Goal: Transaction & Acquisition: Obtain resource

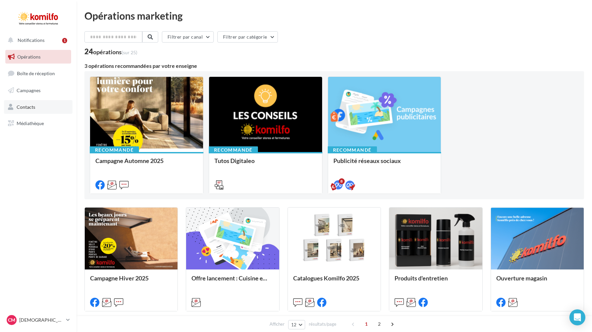
click at [48, 104] on link "Contacts" at bounding box center [38, 107] width 68 height 14
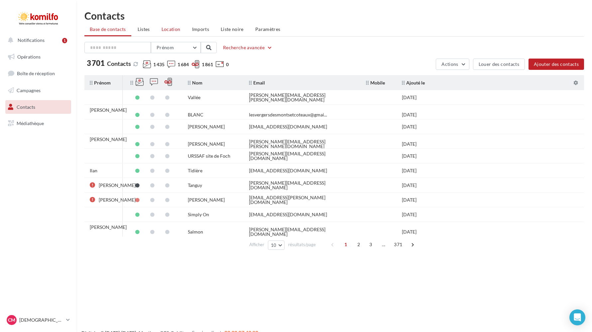
click at [163, 27] on span "Location" at bounding box center [171, 29] width 19 height 6
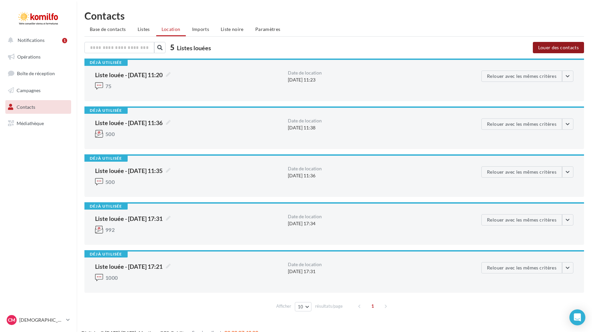
click at [536, 49] on button "Louer des contacts" at bounding box center [558, 47] width 51 height 11
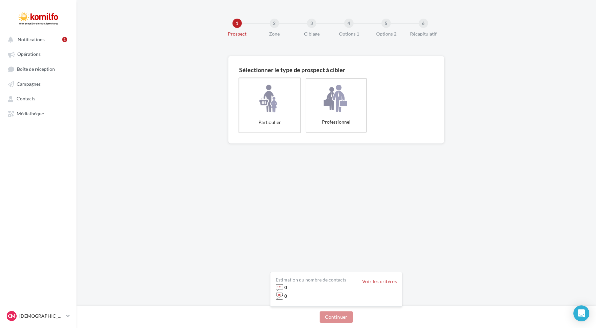
click at [285, 106] on label "Particulier" at bounding box center [269, 105] width 63 height 56
click at [330, 310] on div "Estimation du nombre de contacts 0 0 Nombre de sociétés 0 Voir les critères Con…" at bounding box center [335, 317] width 519 height 22
click at [333, 316] on button "Continuer" at bounding box center [336, 317] width 33 height 11
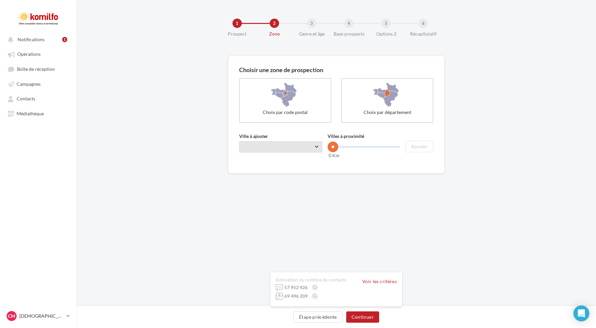
click at [264, 147] on span "Taper le début d'un code postal ou d'une ville ..." at bounding box center [280, 146] width 83 height 11
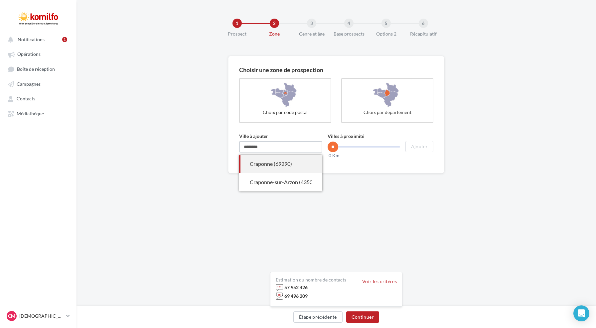
type input "********"
click at [280, 167] on div "Craponne (69290)" at bounding box center [281, 164] width 62 height 8
click at [356, 147] on rzslider "0 Km 100 Km 0 Km" at bounding box center [364, 146] width 72 height 1
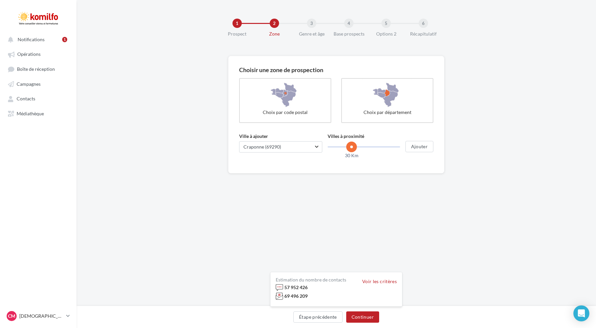
drag, startPoint x: 356, startPoint y: 147, endPoint x: 351, endPoint y: 147, distance: 4.3
click at [351, 147] on span at bounding box center [351, 147] width 11 height 11
click at [365, 320] on button "Continuer" at bounding box center [362, 317] width 33 height 11
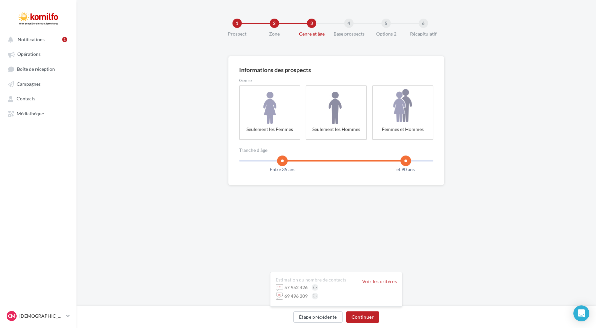
click at [282, 160] on rzslider "18 100 Entre 35 ans et 90 ans" at bounding box center [336, 160] width 194 height 1
drag, startPoint x: 282, startPoint y: 160, endPoint x: 271, endPoint y: 160, distance: 11.0
click at [271, 160] on span at bounding box center [271, 161] width 11 height 11
click at [340, 160] on rzslider "18 100 Entre 30 ans et 60 ans" at bounding box center [336, 160] width 194 height 1
drag, startPoint x: 340, startPoint y: 159, endPoint x: 360, endPoint y: 160, distance: 21.0
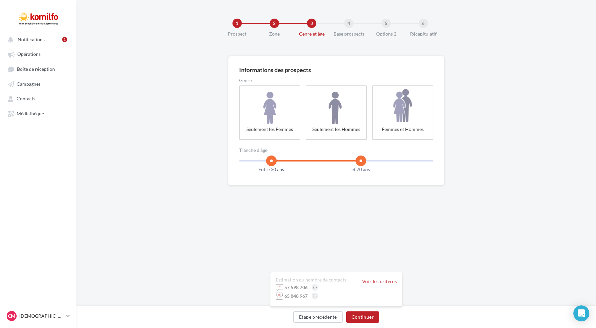
click at [360, 160] on span at bounding box center [360, 161] width 11 height 11
click at [292, 161] on rzslider "18 100 Entre 39 ans et 70 ans" at bounding box center [336, 160] width 194 height 1
click at [294, 160] on span at bounding box center [293, 161] width 11 height 11
click at [367, 318] on button "Continuer" at bounding box center [362, 317] width 33 height 11
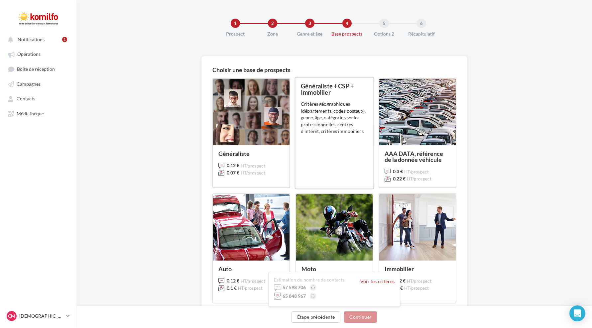
click at [338, 128] on div "Critères géographiques (départements, codes postaux), genre, âge, catégories so…" at bounding box center [334, 118] width 67 height 34
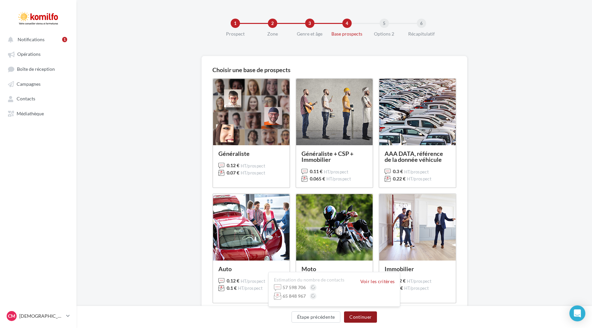
click at [361, 317] on button "Continuer" at bounding box center [360, 317] width 33 height 11
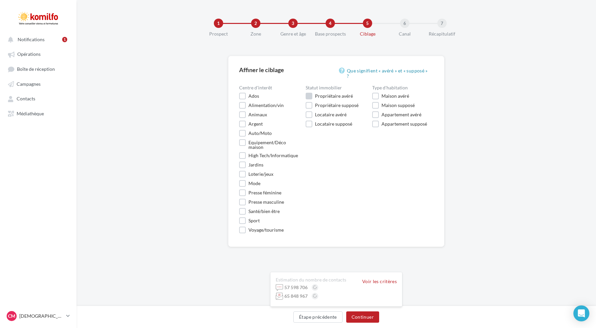
click at [307, 93] on label "Propriétaire avéré" at bounding box center [329, 96] width 47 height 7
click at [377, 93] on label "Maison avéré" at bounding box center [390, 96] width 37 height 7
click at [363, 321] on button "Continuer" at bounding box center [362, 317] width 33 height 11
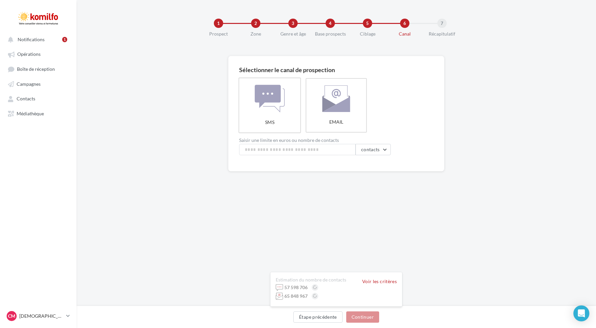
click at [263, 101] on label "SMS" at bounding box center [269, 105] width 63 height 56
click at [269, 149] on input at bounding box center [297, 149] width 116 height 11
type input "***"
click at [213, 153] on div "Sélectionner le canal de prospection SMS EMAIL Saisir une limite en euros ou no…" at bounding box center [335, 135] width 519 height 158
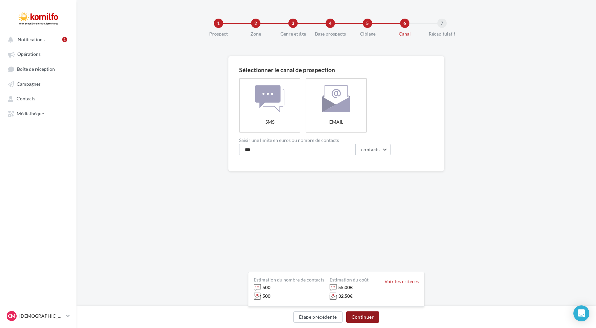
click at [367, 316] on button "Continuer" at bounding box center [362, 317] width 33 height 11
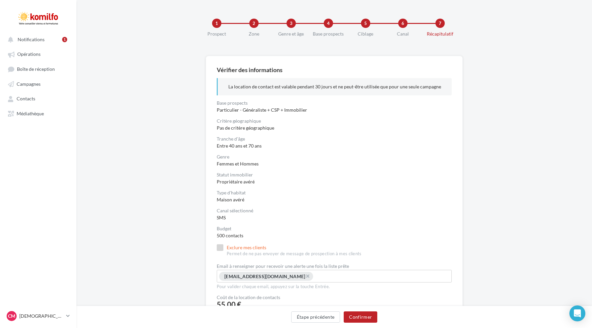
click at [223, 247] on label "Exclure mes clients Permet de ne pas envoyer de message de prospection à mes cl…" at bounding box center [289, 250] width 145 height 13
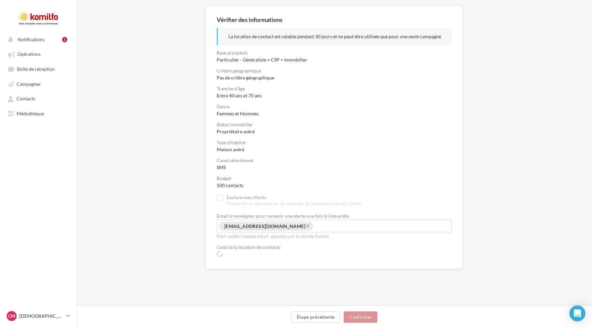
scroll to position [51, 0]
click at [306, 225] on span "×" at bounding box center [308, 225] width 4 height 6
click at [282, 225] on input "Select box" at bounding box center [334, 224] width 232 height 8
click at [525, 164] on div "**********" at bounding box center [334, 158] width 516 height 307
click at [363, 319] on button "Confirmer" at bounding box center [361, 317] width 34 height 11
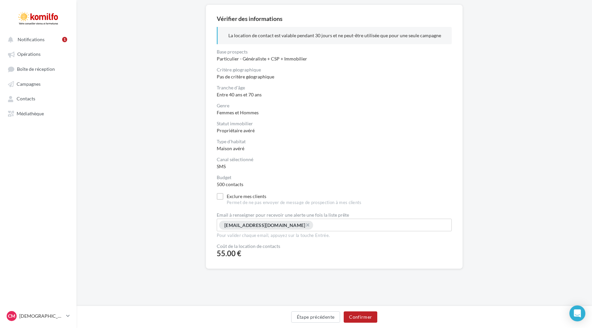
scroll to position [49, 0]
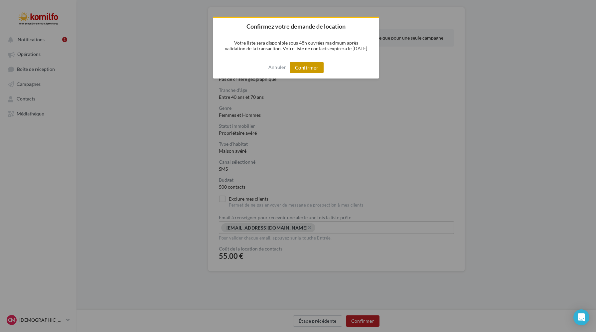
click at [314, 68] on button "Confirmer" at bounding box center [307, 67] width 34 height 11
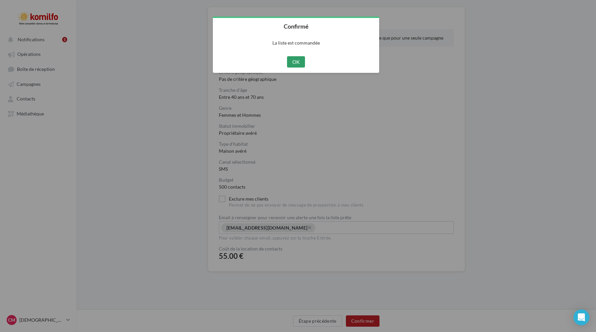
click at [297, 60] on button "OK" at bounding box center [296, 61] width 18 height 11
